Goal: Information Seeking & Learning: Learn about a topic

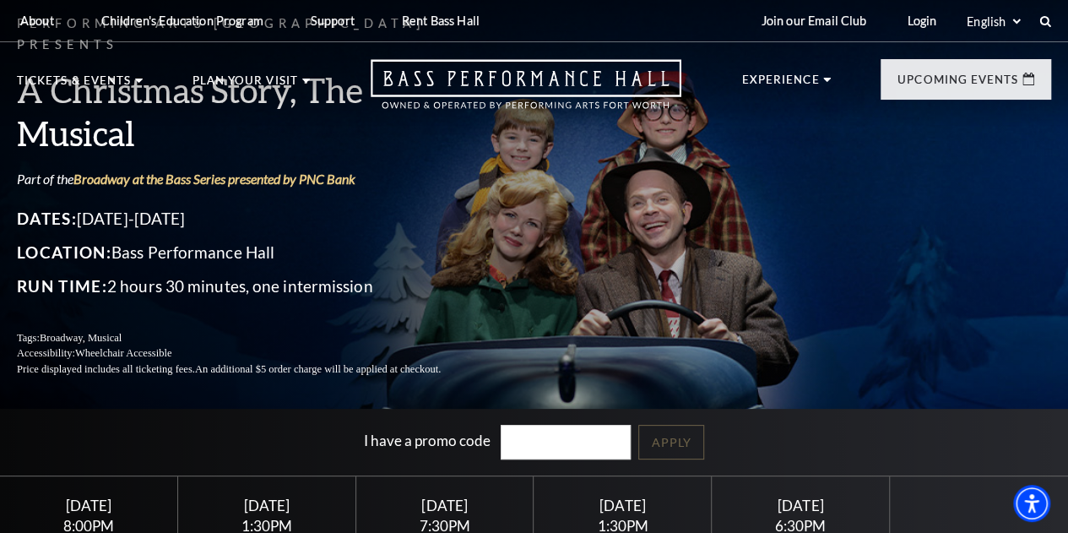
click at [61, 117] on link "Bass Performance Hall" at bounding box center [109, 124] width 179 height 14
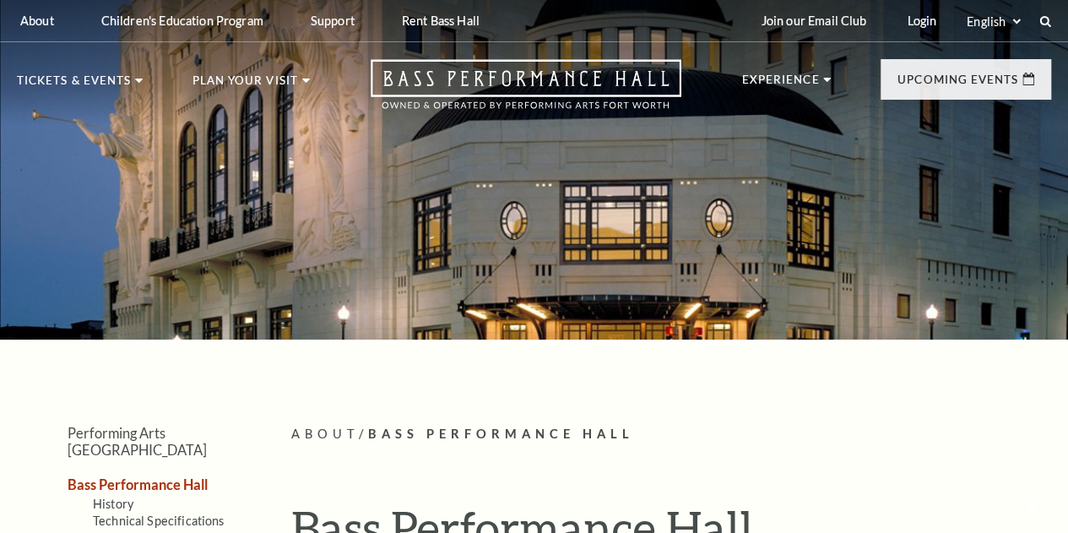
scroll to position [74, 0]
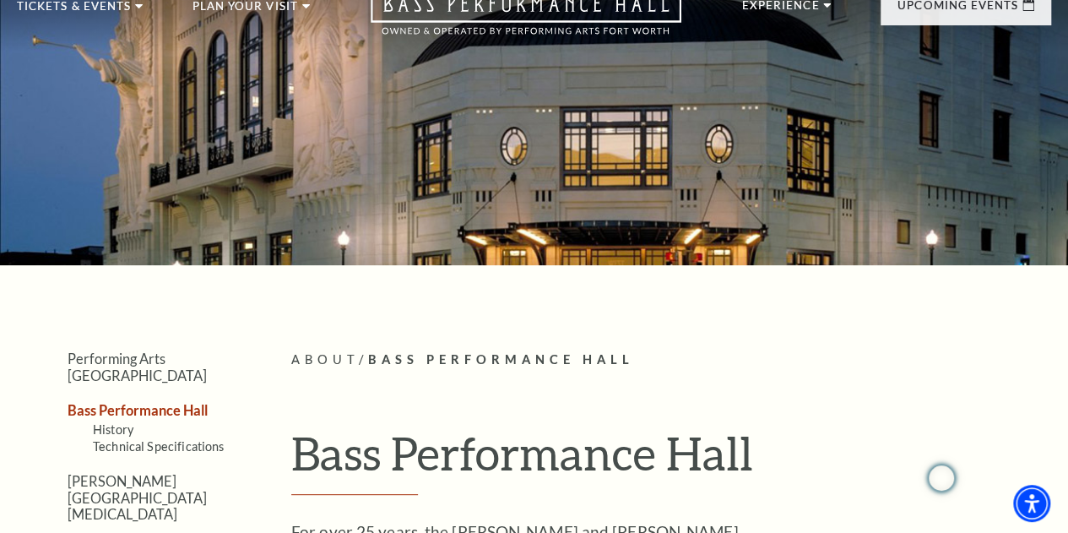
click at [345, 350] on span "View Events" at bounding box center [341, 360] width 89 height 21
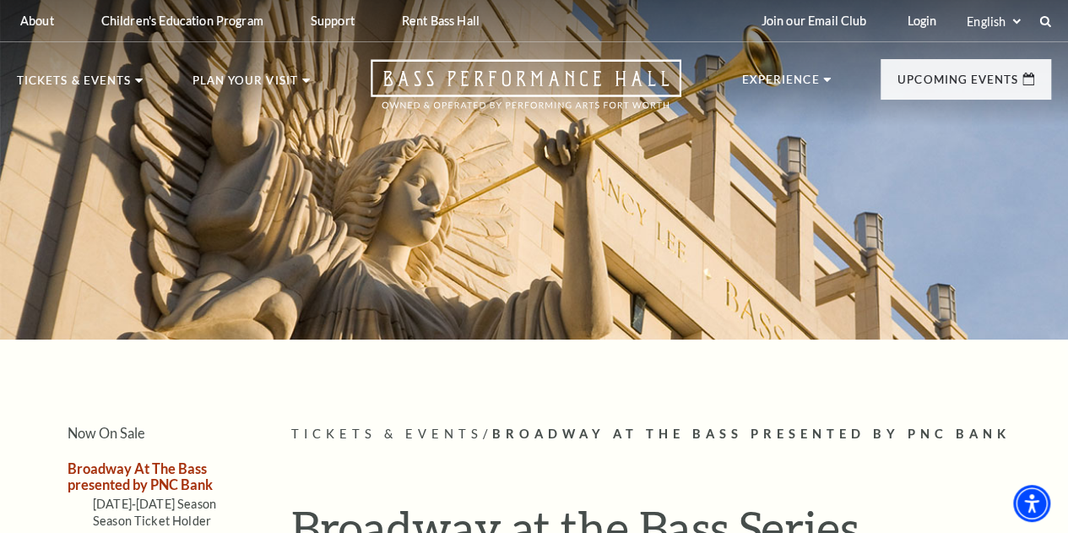
click at [932, 92] on p "Upcoming Events" at bounding box center [958, 84] width 121 height 20
click at [1029, 81] on icon at bounding box center [1029, 79] width 12 height 13
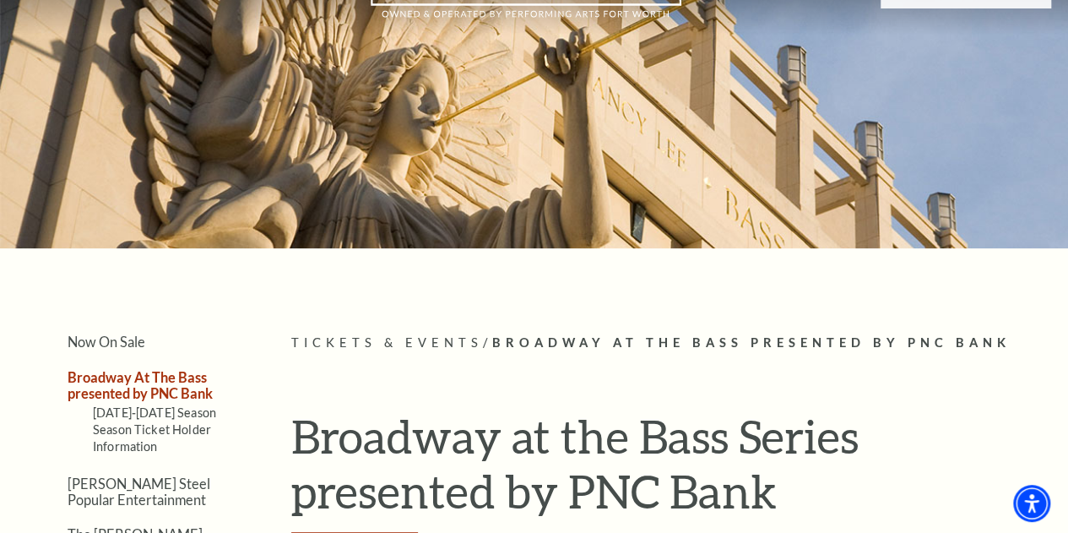
scroll to position [109, 0]
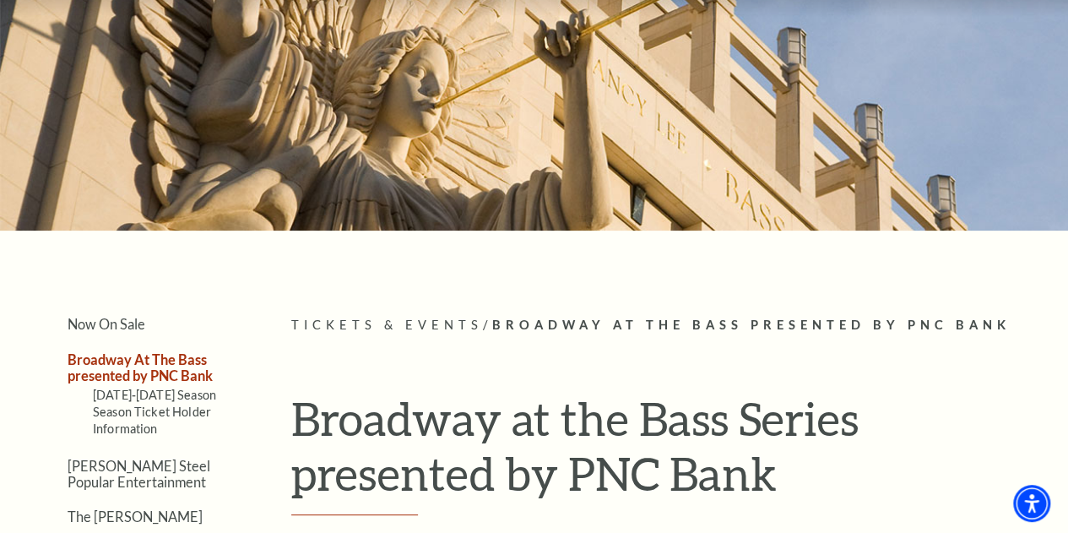
click at [514, 443] on link "View Full Calendar" at bounding box center [534, 466] width 197 height 47
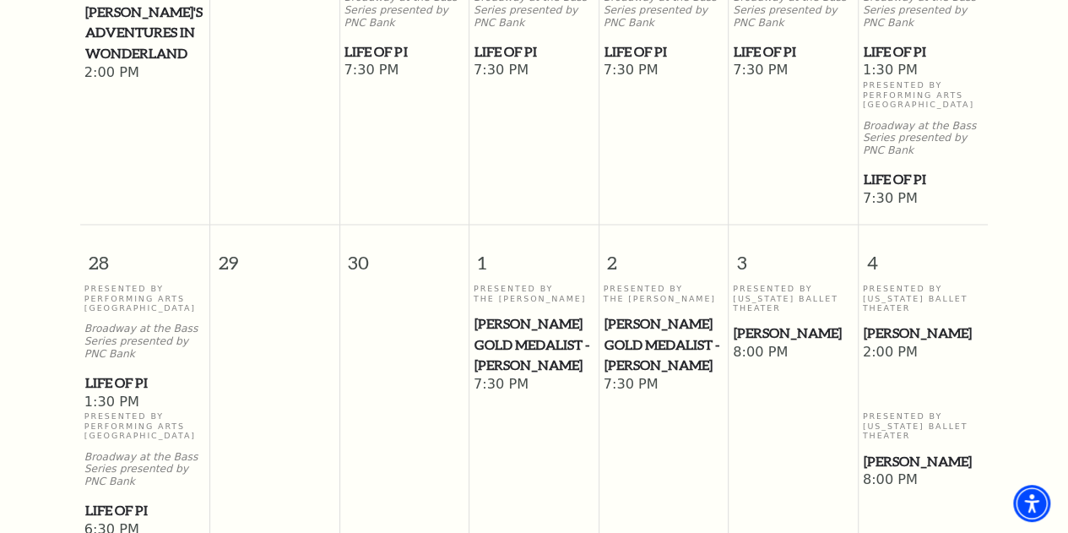
scroll to position [1359, 0]
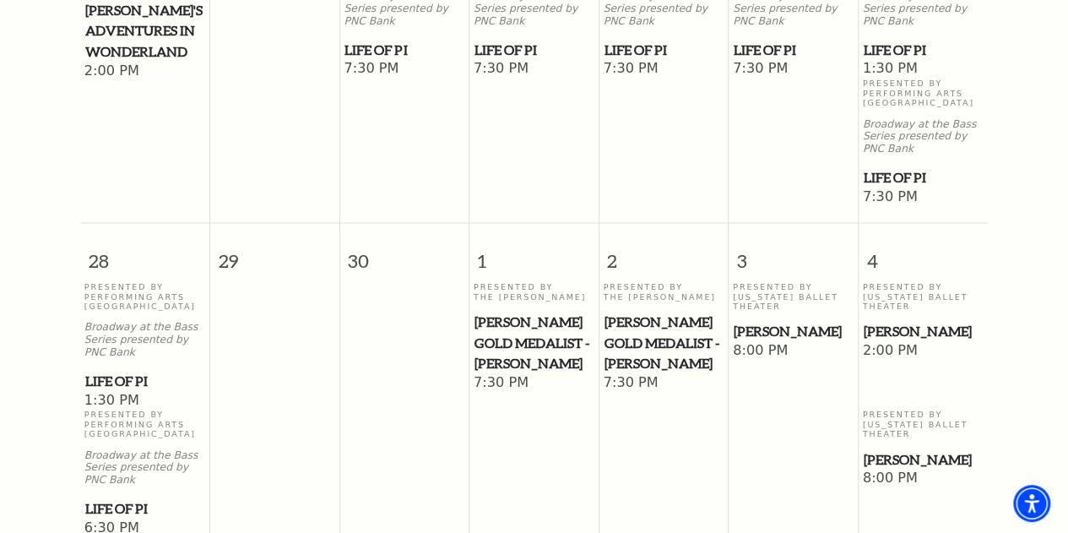
click at [586, 485] on td "Presented By The [PERSON_NAME] [PERSON_NAME] Gold Medalist - [PERSON_NAME] 7:30…" at bounding box center [534, 408] width 130 height 255
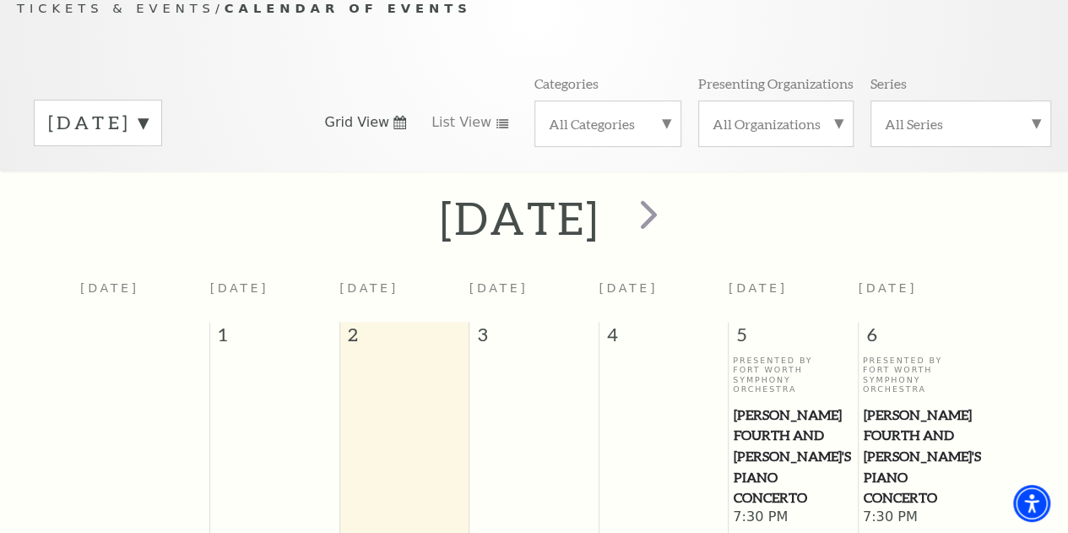
scroll to position [0, 0]
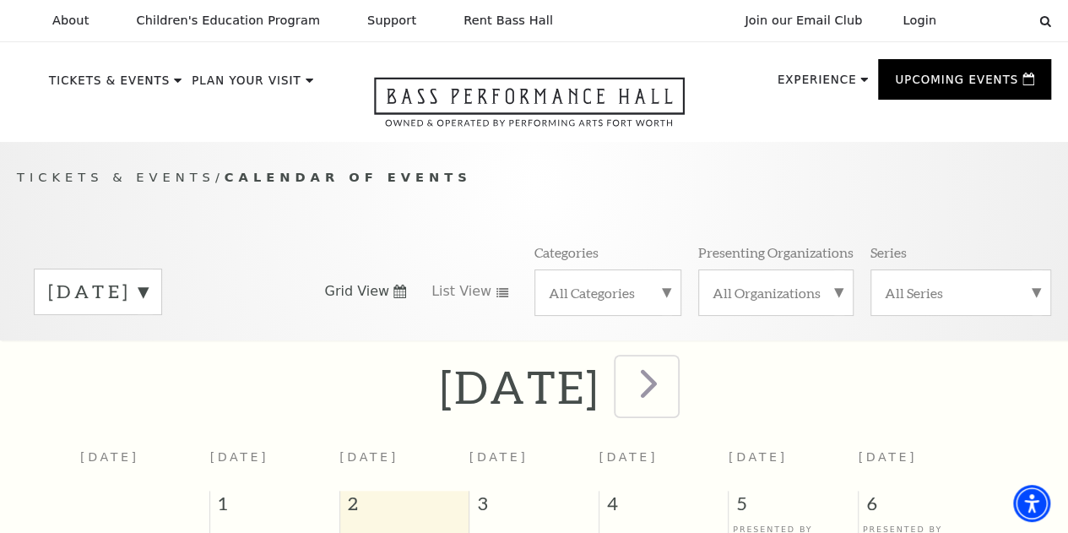
click at [673, 400] on span "next" at bounding box center [649, 383] width 48 height 48
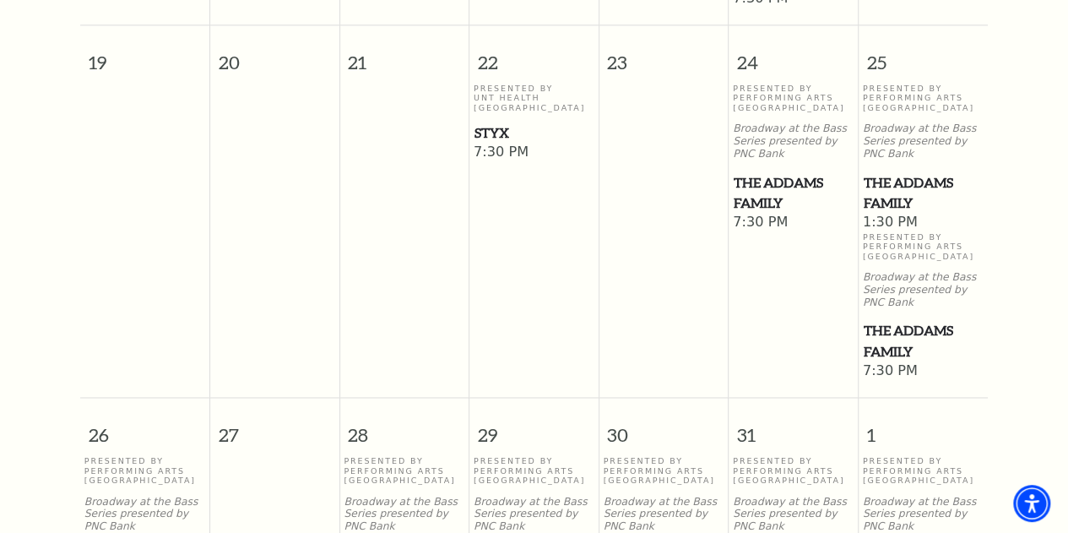
scroll to position [1175, 0]
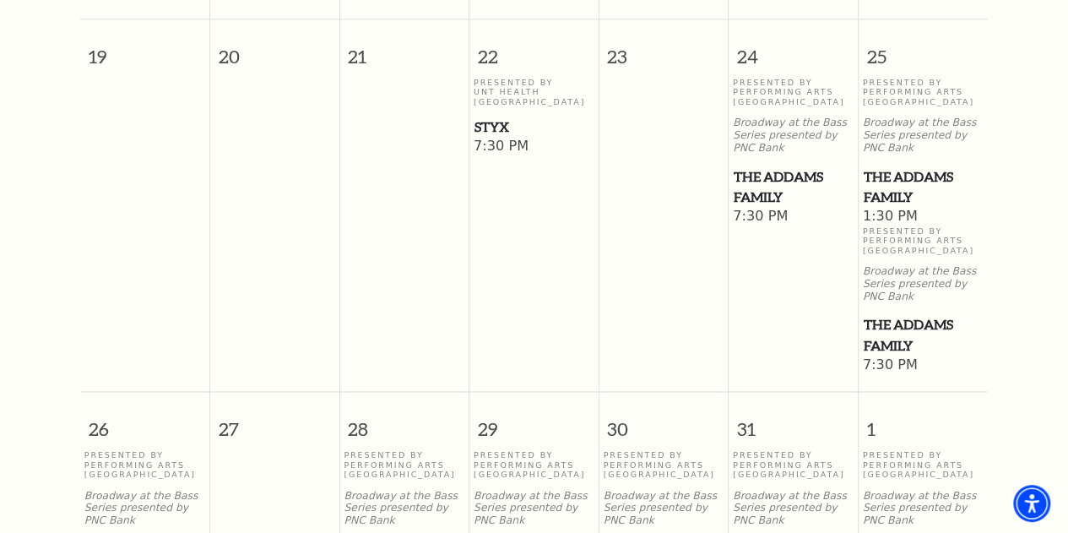
click at [920, 350] on span "The Addams Family" at bounding box center [924, 334] width 120 height 41
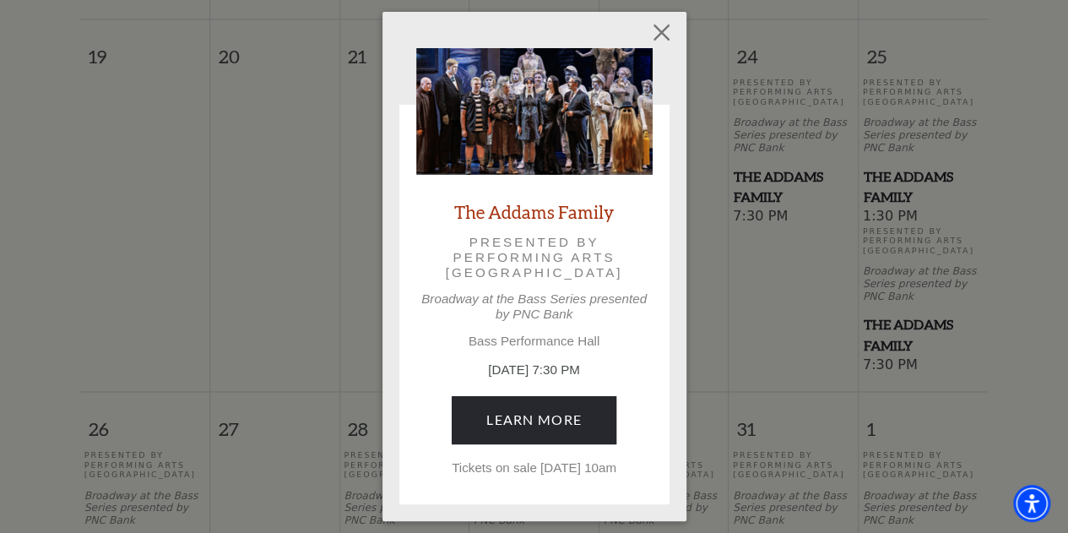
click at [675, 51] on div "Empty heading The Addams Family Presented by Performing Arts [GEOGRAPHIC_DATA] …" at bounding box center [535, 266] width 304 height 509
click at [669, 38] on button "Close" at bounding box center [661, 33] width 32 height 32
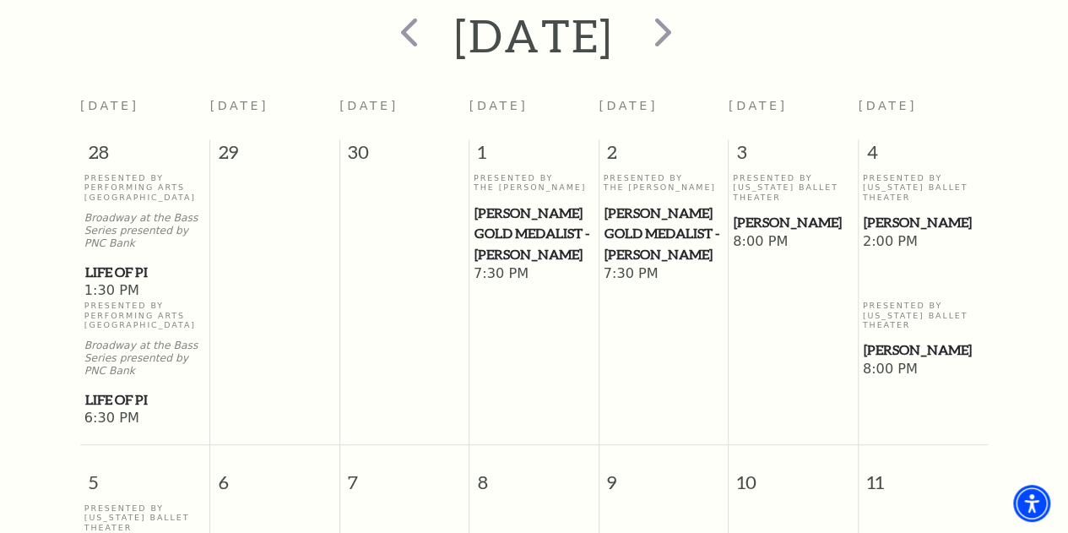
scroll to position [350, 0]
click at [687, 53] on span "next" at bounding box center [663, 32] width 48 height 48
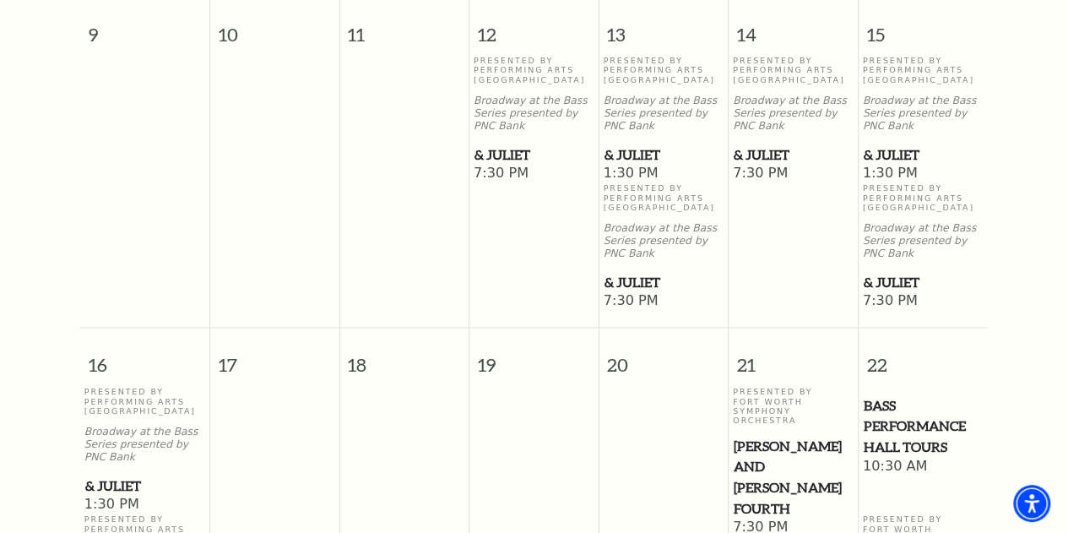
scroll to position [1213, 0]
click at [889, 293] on span "& Juliet" at bounding box center [924, 282] width 120 height 21
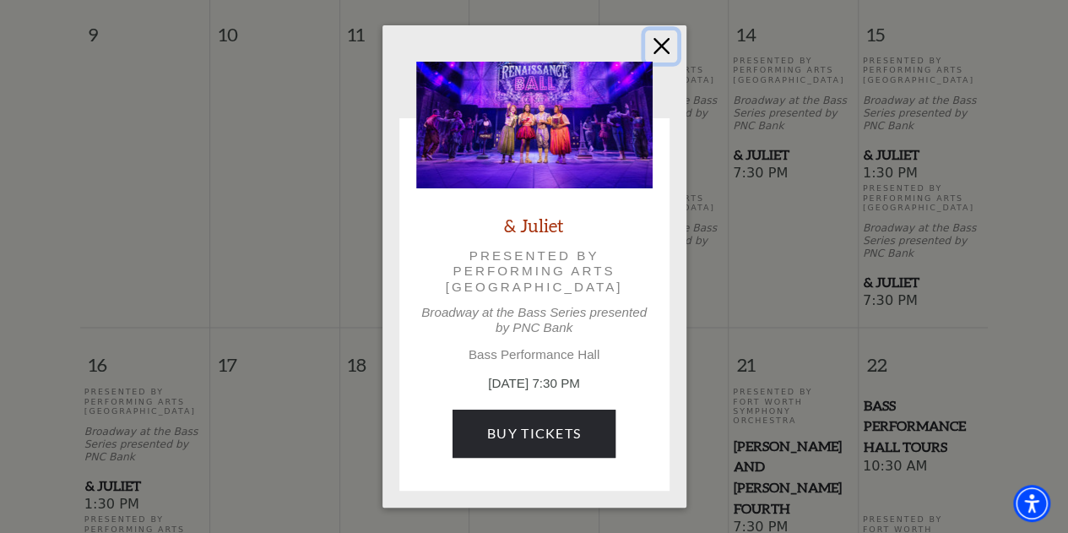
click at [655, 46] on button "Close" at bounding box center [661, 46] width 32 height 32
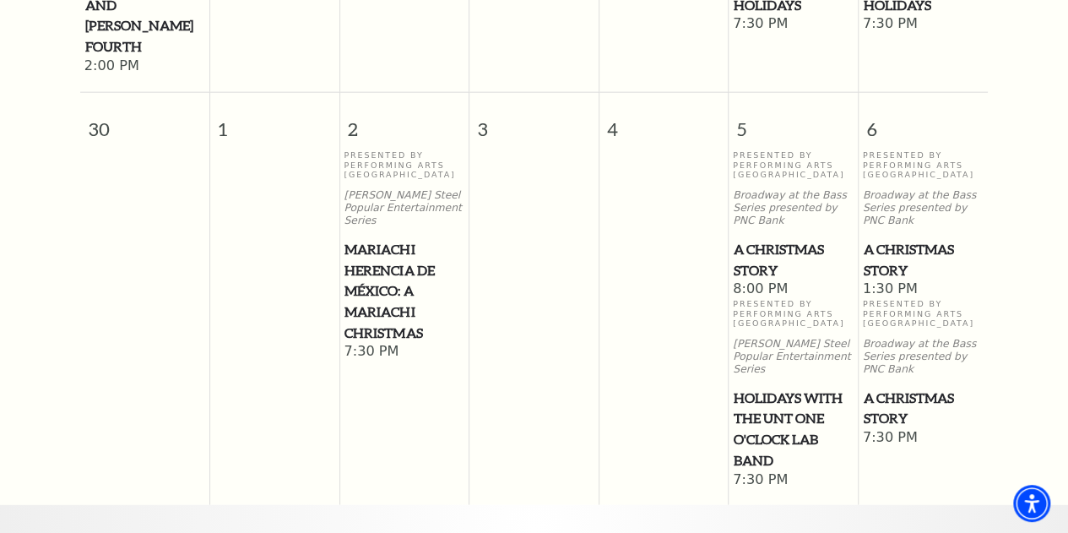
scroll to position [2118, 0]
